Goal: Task Accomplishment & Management: Complete application form

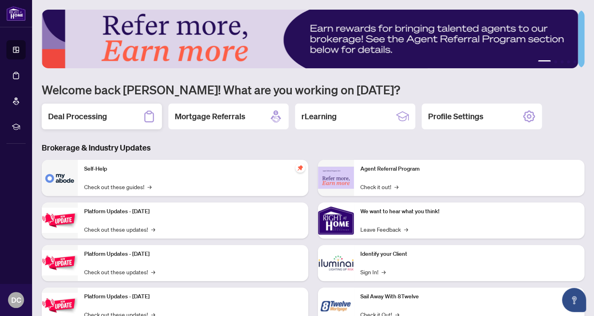
click at [79, 117] on h2 "Deal Processing" at bounding box center [77, 116] width 59 height 11
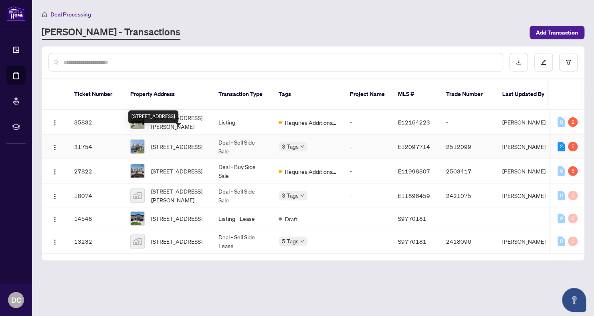
click at [181, 142] on span "[STREET_ADDRESS]" at bounding box center [176, 146] width 51 height 9
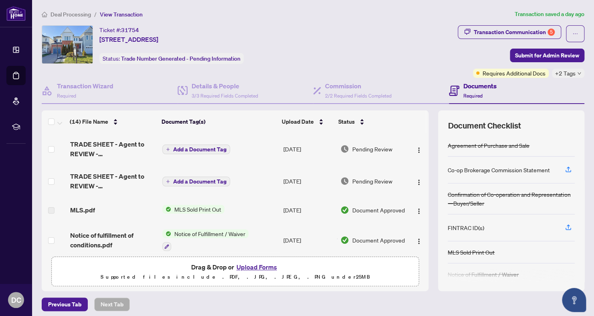
click at [250, 266] on button "Upload Forms" at bounding box center [256, 266] width 45 height 10
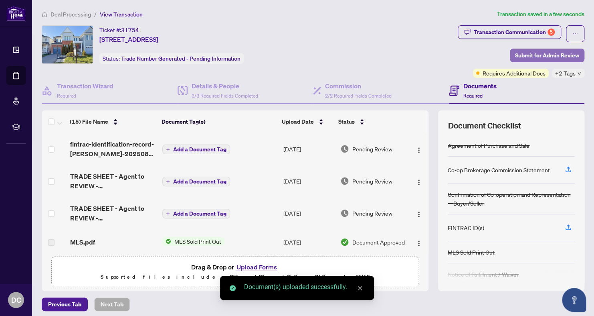
click at [520, 55] on span "Submit for Admin Review" at bounding box center [547, 55] width 64 height 13
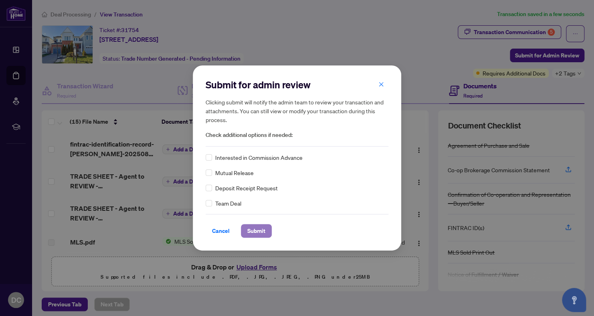
click at [263, 228] on span "Submit" at bounding box center [256, 230] width 18 height 13
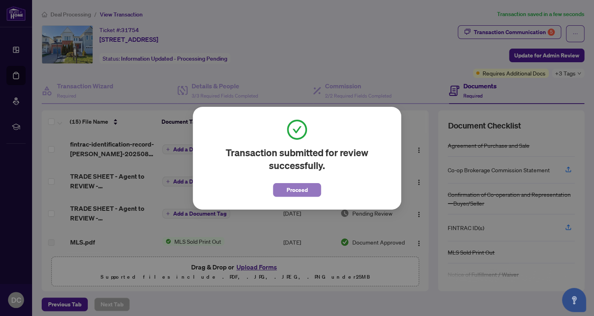
click at [299, 192] on span "Proceed" at bounding box center [297, 189] width 21 height 13
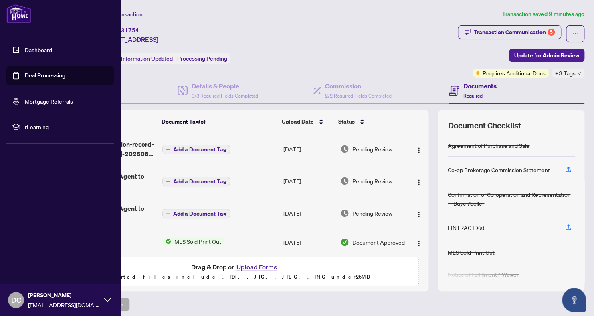
click at [8, 10] on img at bounding box center [18, 13] width 25 height 19
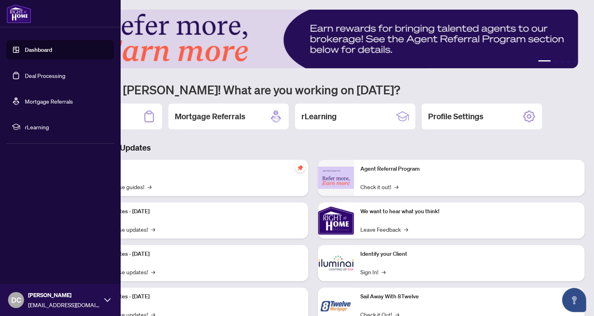
click at [26, 50] on link "Dashboard" at bounding box center [38, 49] width 27 height 7
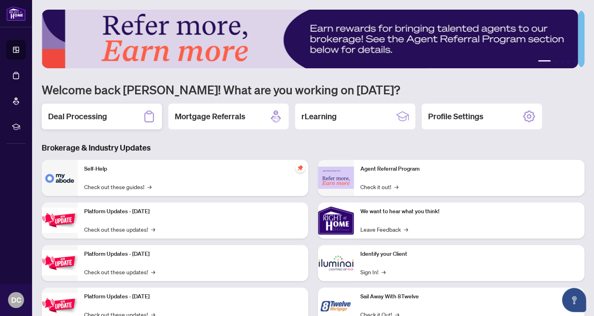
click at [107, 117] on div "Deal Processing" at bounding box center [102, 116] width 120 height 26
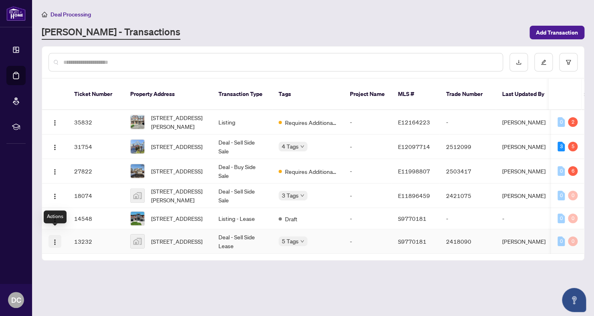
click at [54, 239] on img "button" at bounding box center [55, 242] width 6 height 6
click at [142, 287] on main "Deal Processing [PERSON_NAME] - Transactions Add Transaction Ticket Number Prop…" at bounding box center [313, 158] width 562 height 316
